Goal: Navigation & Orientation: Find specific page/section

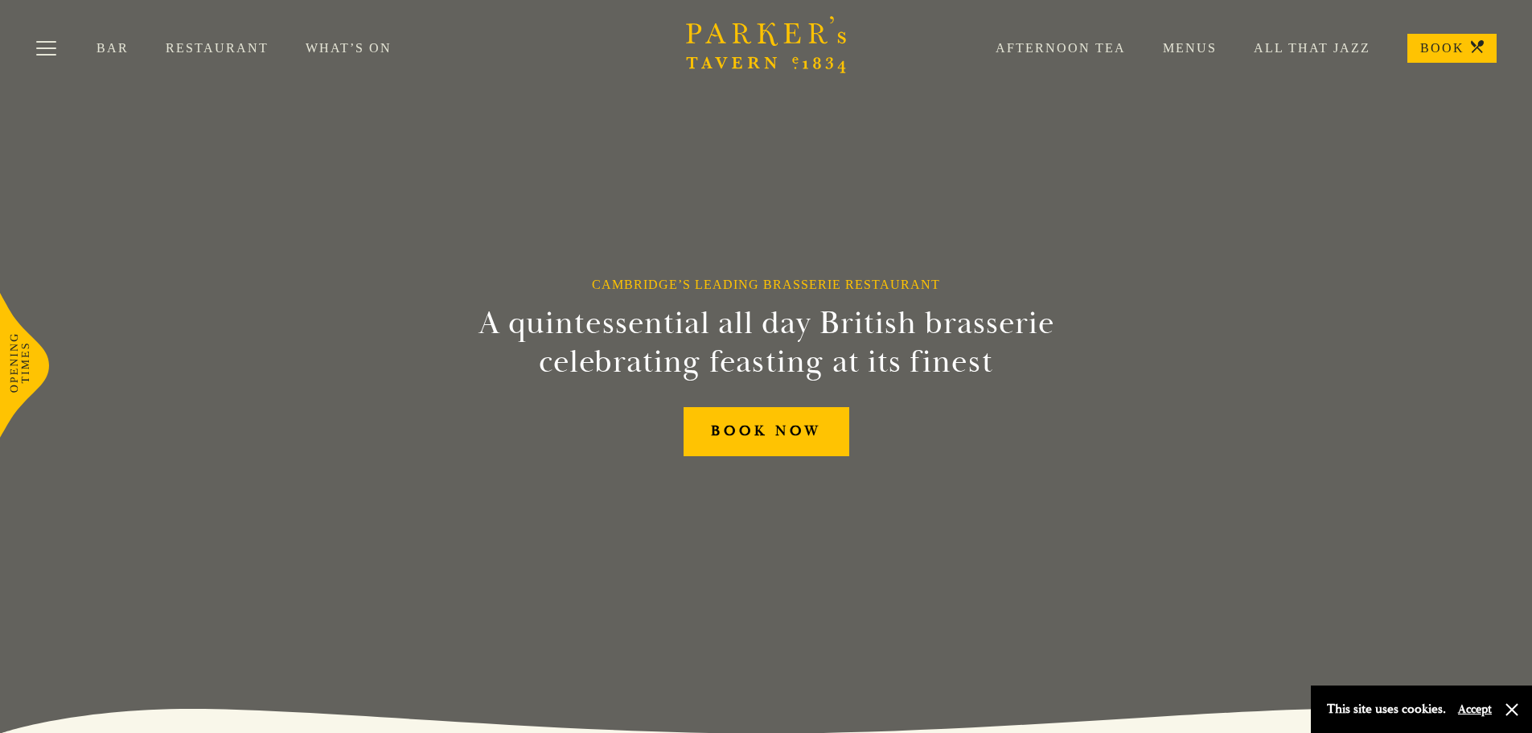
click at [1175, 45] on link "Menus" at bounding box center [1171, 48] width 91 height 16
click at [199, 49] on link "Restaurant" at bounding box center [236, 48] width 140 height 16
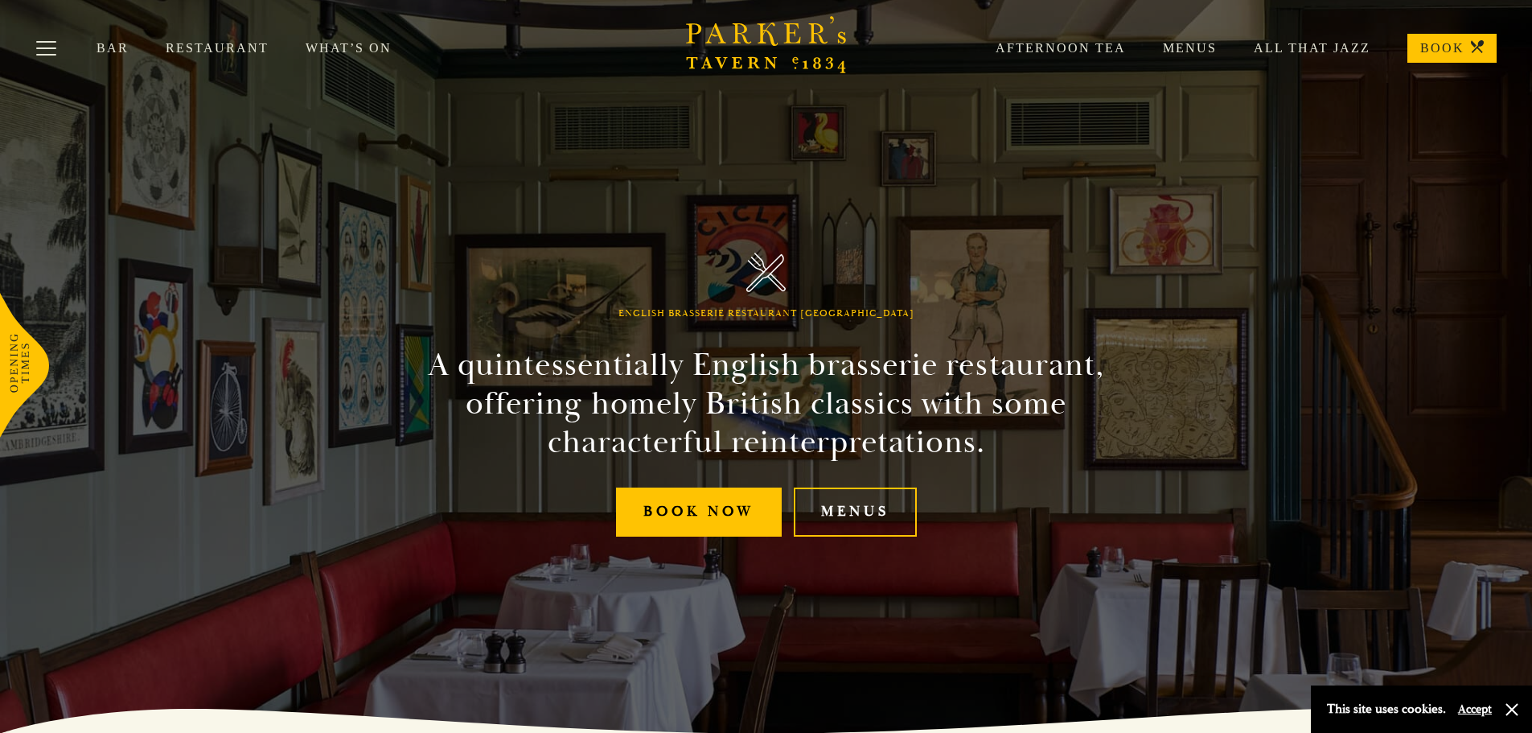
click at [330, 52] on link "What’s On" at bounding box center [367, 48] width 123 height 16
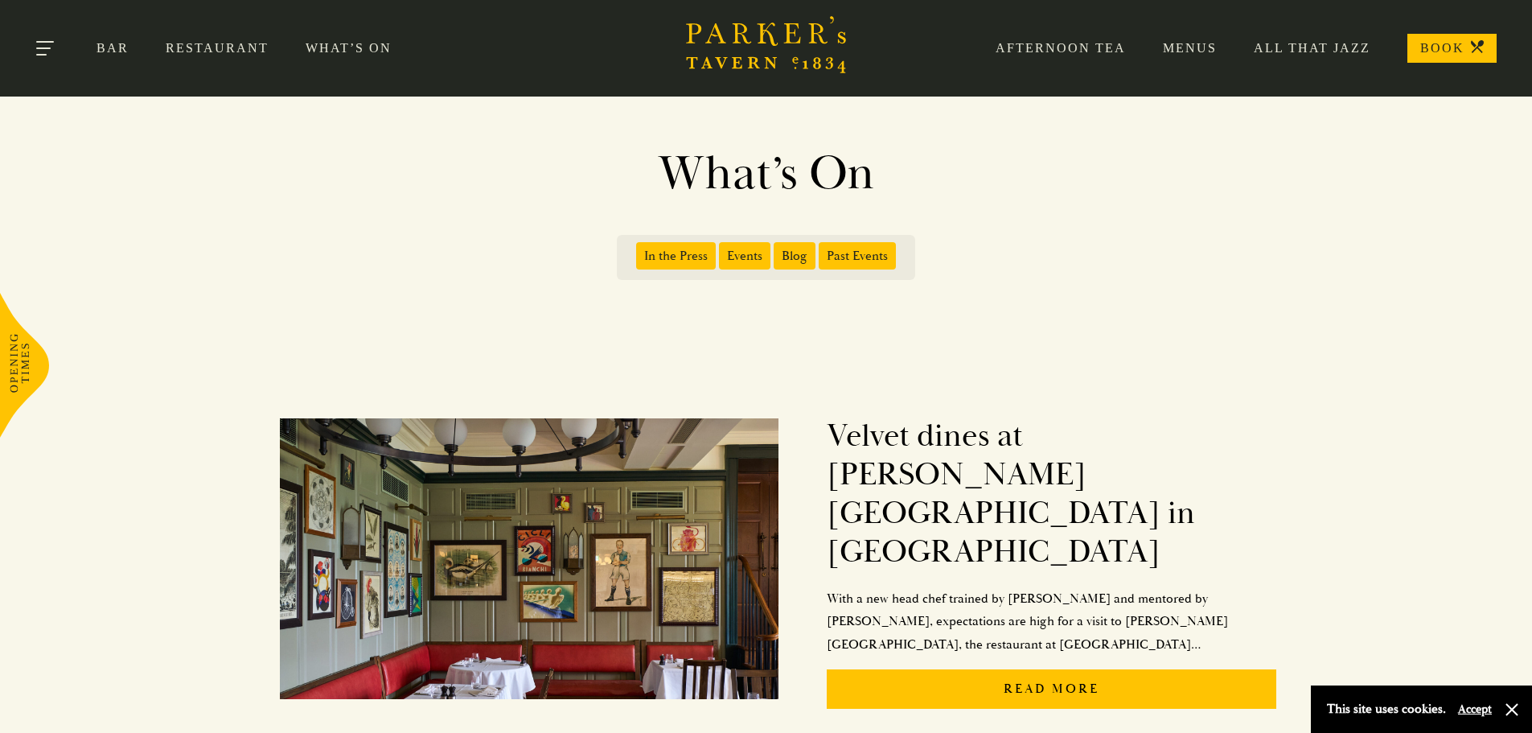
click at [39, 47] on button "Toggle navigation" at bounding box center [46, 51] width 68 height 68
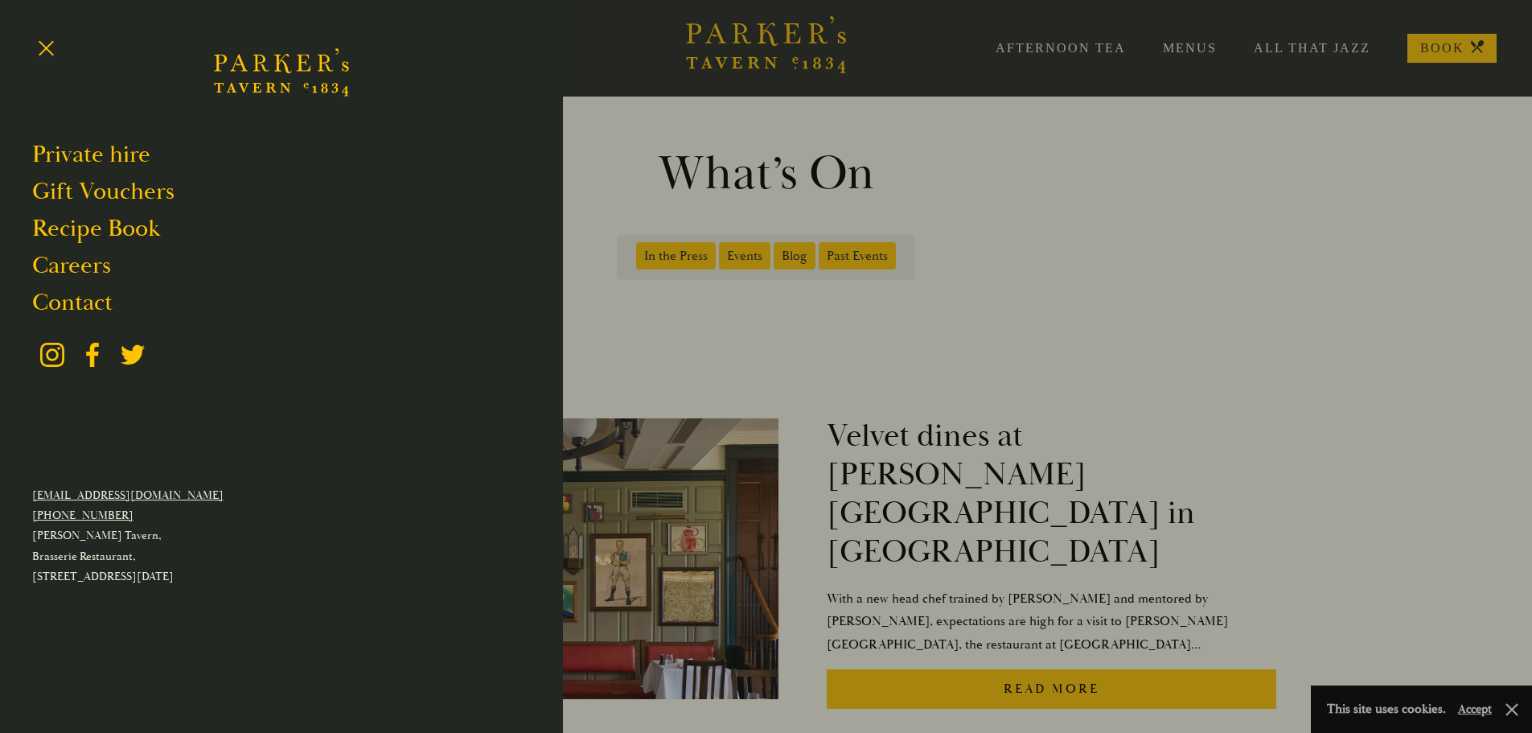
click at [1307, 166] on div at bounding box center [766, 366] width 1532 height 733
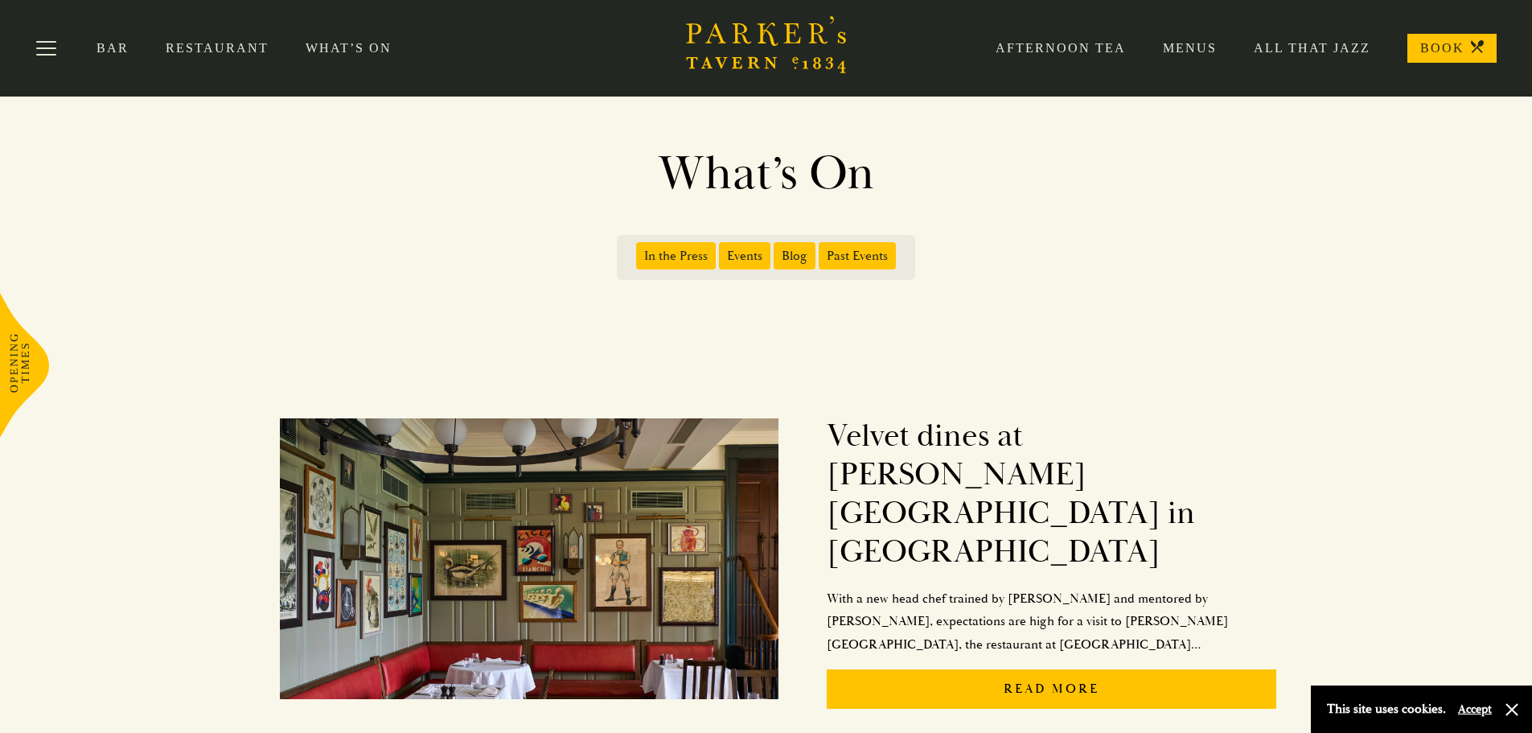
click at [1188, 43] on link "Menus" at bounding box center [1171, 48] width 91 height 16
